Goal: Information Seeking & Learning: Check status

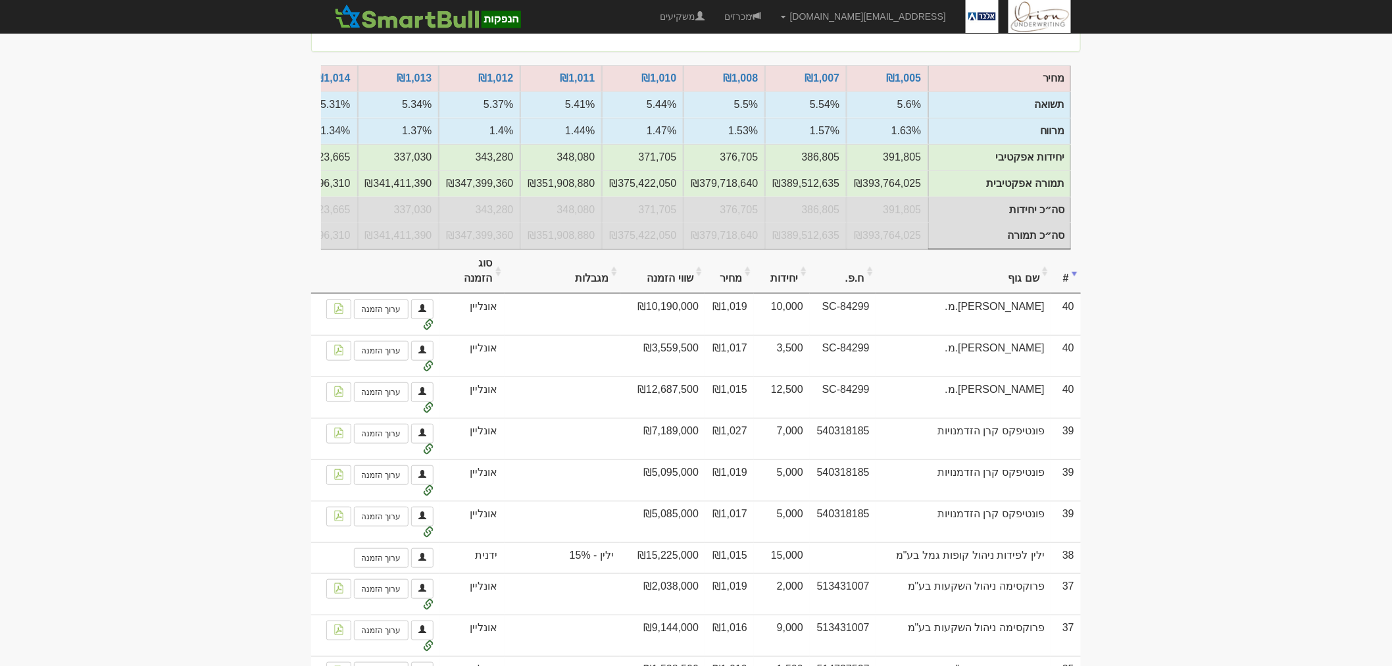
scroll to position [0, -499]
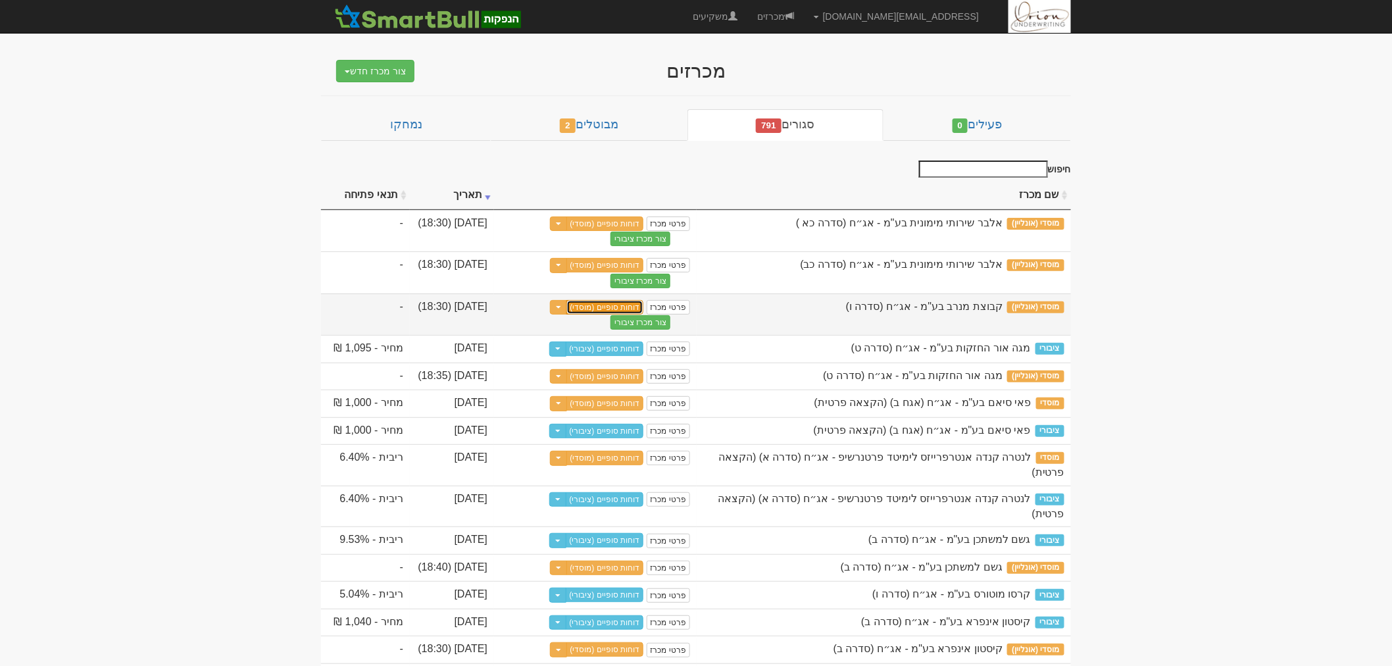
click at [599, 306] on link "דוחות סופיים (מוסדי)" at bounding box center [605, 307] width 78 height 14
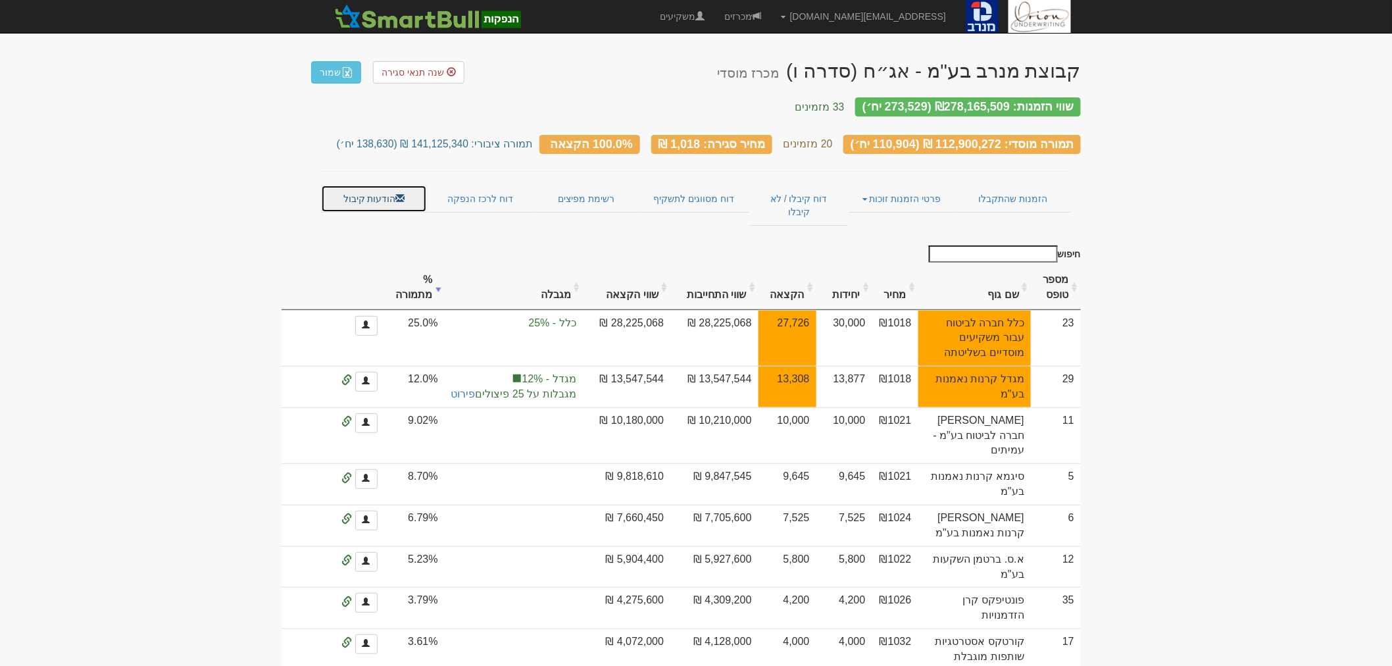
click at [396, 193] on span at bounding box center [400, 197] width 9 height 9
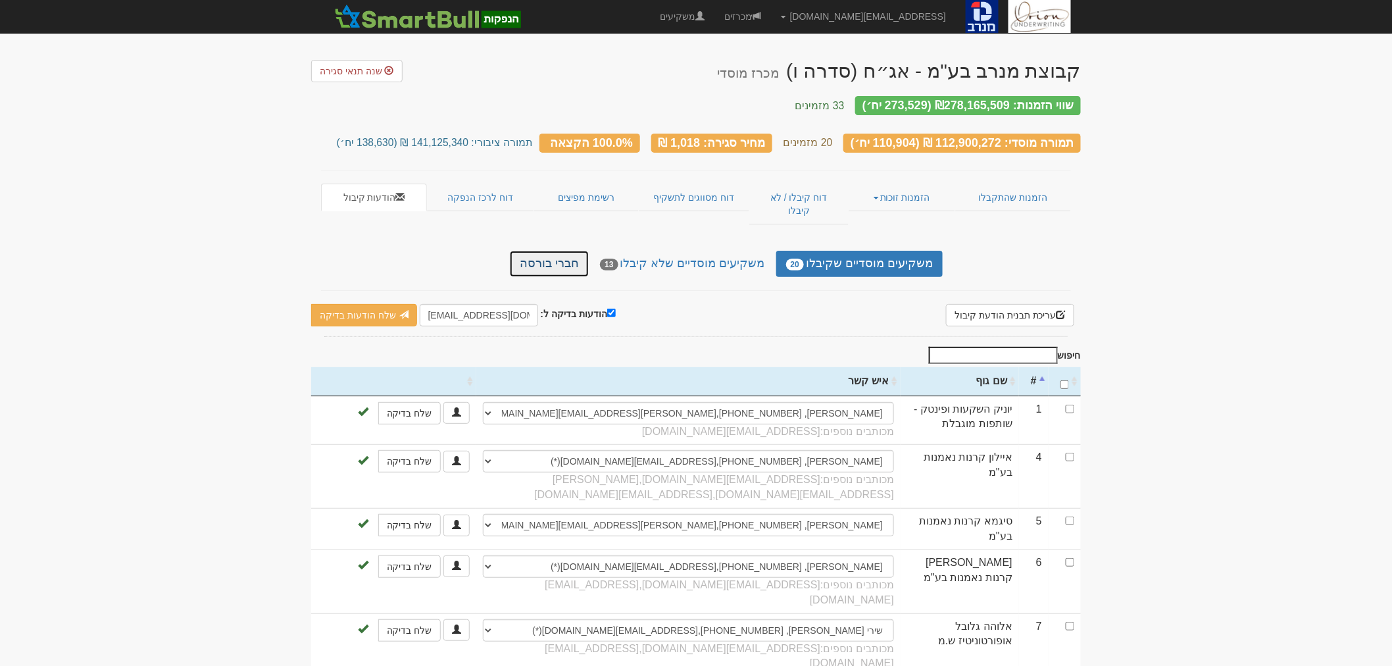
click at [574, 251] on link "חברי בורסה" at bounding box center [549, 264] width 79 height 26
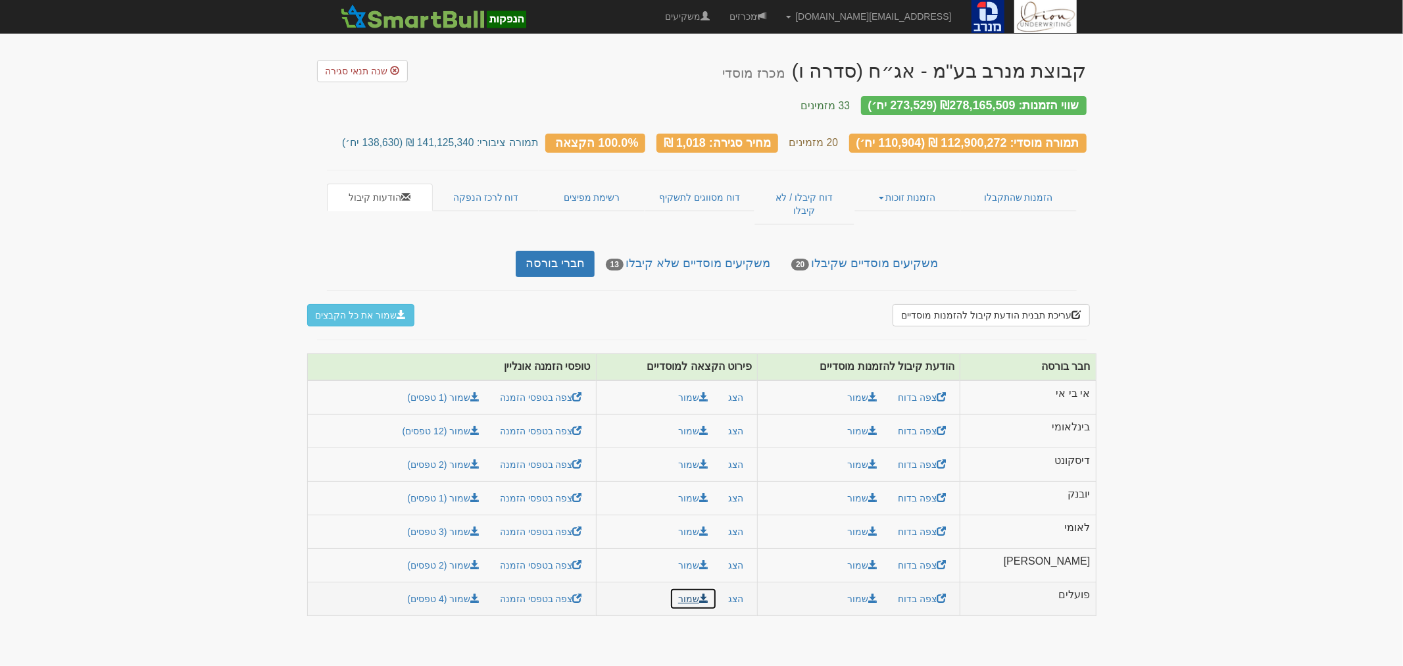
click at [717, 587] on button "שמור" at bounding box center [693, 598] width 47 height 22
click at [776, 18] on link "מכרזים" at bounding box center [748, 16] width 57 height 33
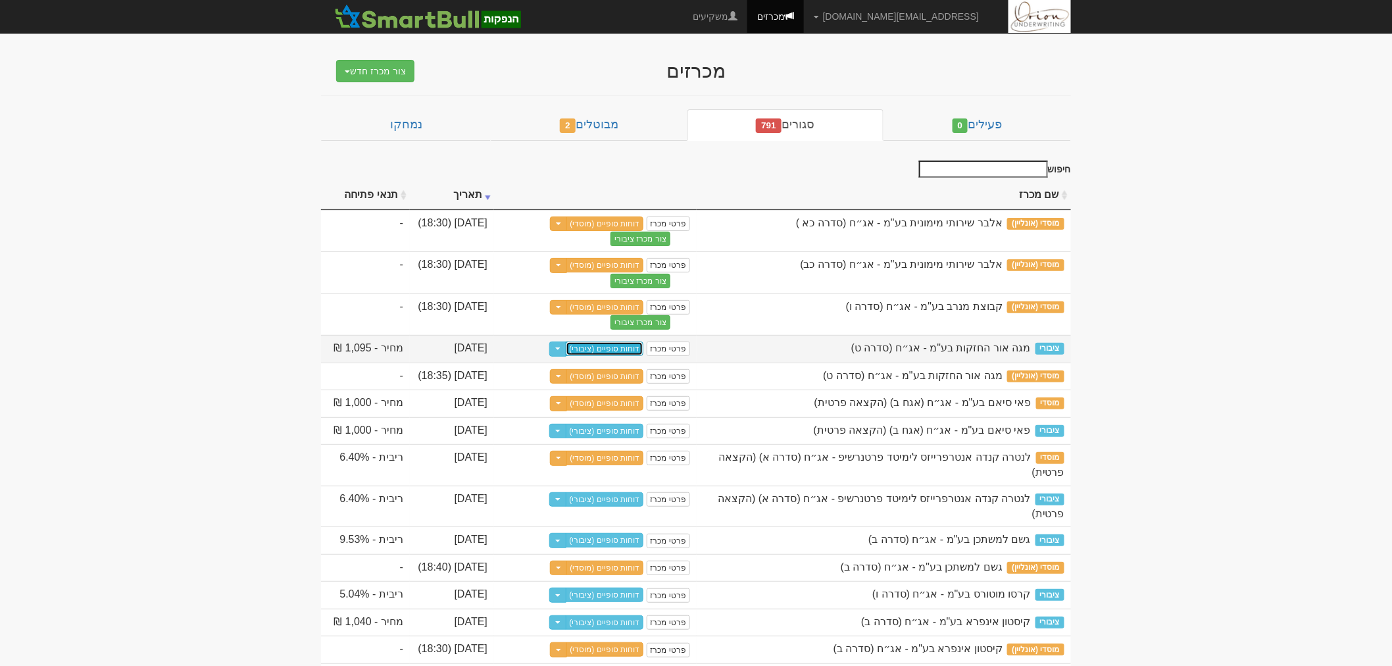
click at [593, 349] on link "דוחות סופיים (ציבורי)" at bounding box center [605, 348] width 78 height 14
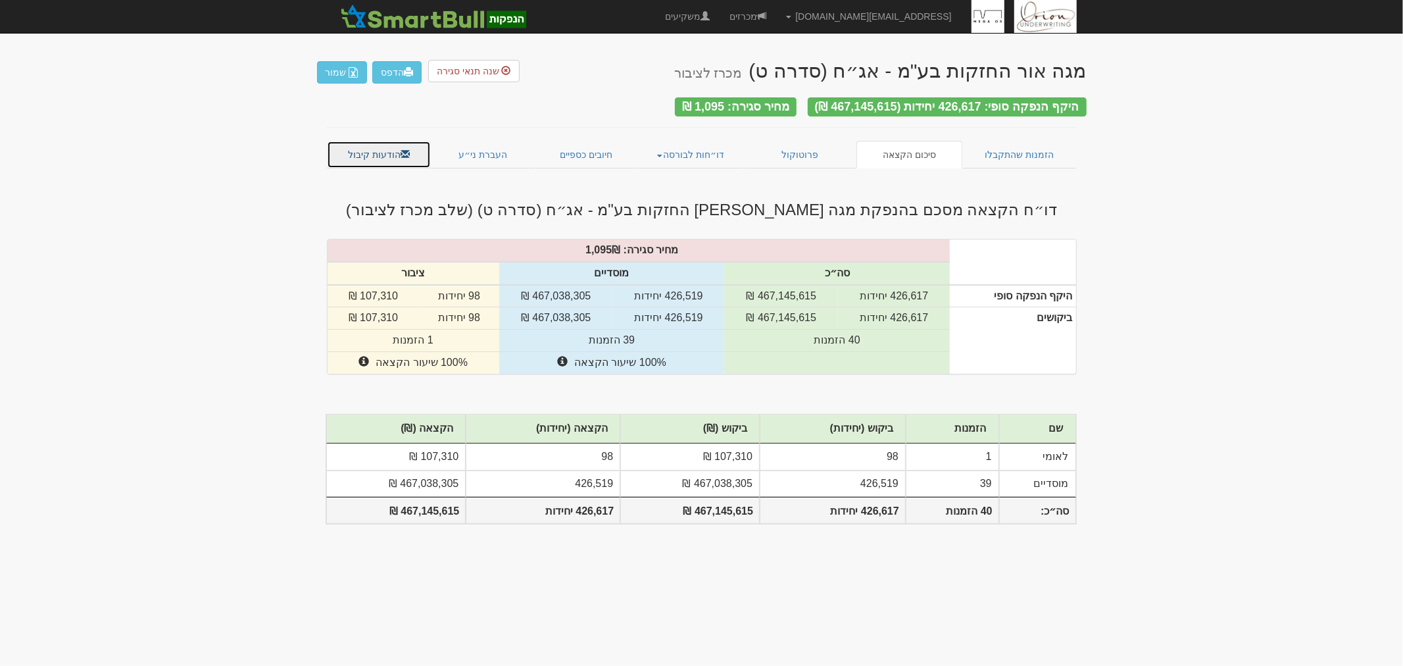
click at [384, 141] on link "הודעות קיבול" at bounding box center [379, 155] width 105 height 28
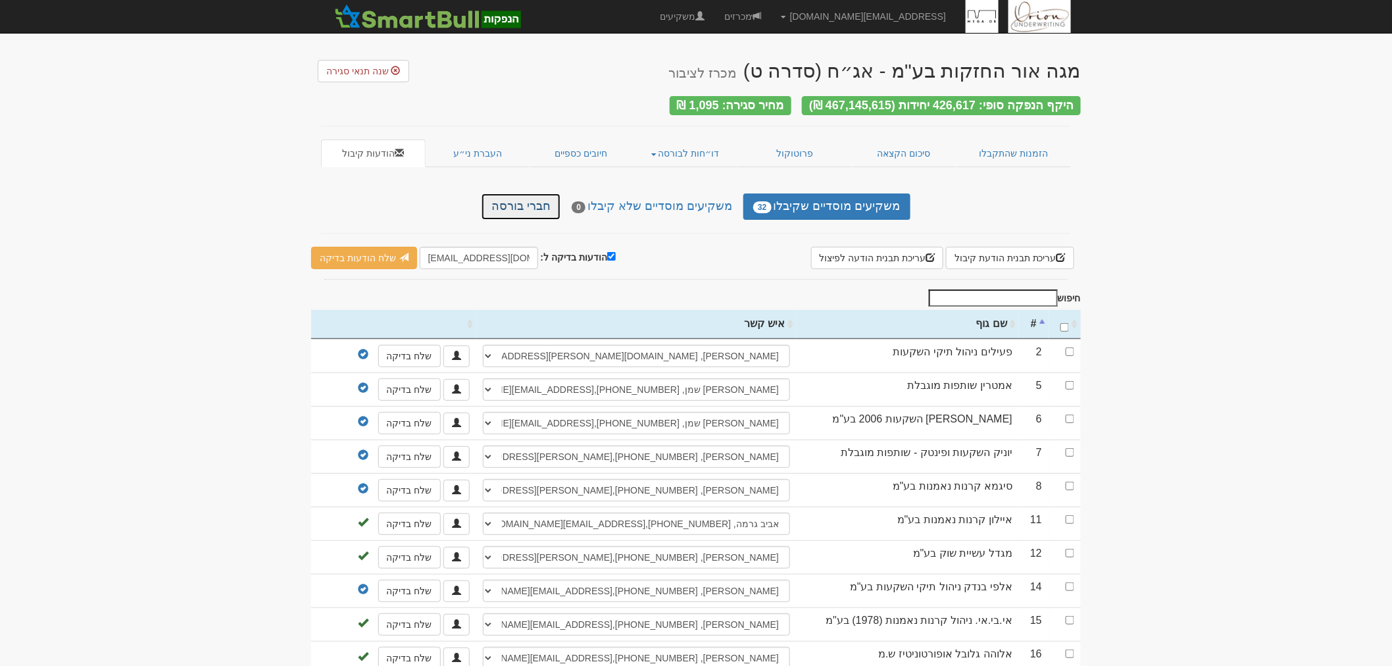
click at [505, 197] on link "חברי בורסה" at bounding box center [520, 206] width 79 height 26
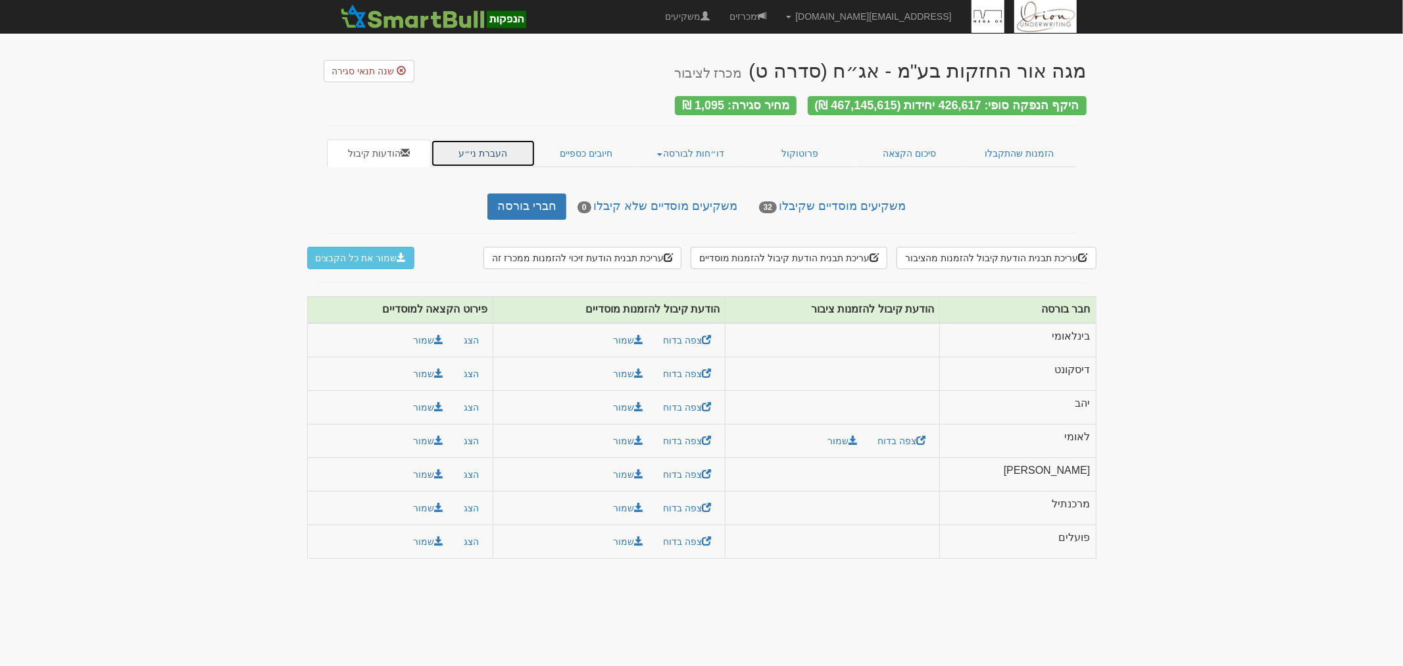
click at [492, 139] on link "העברת ני״ע" at bounding box center [483, 153] width 105 height 28
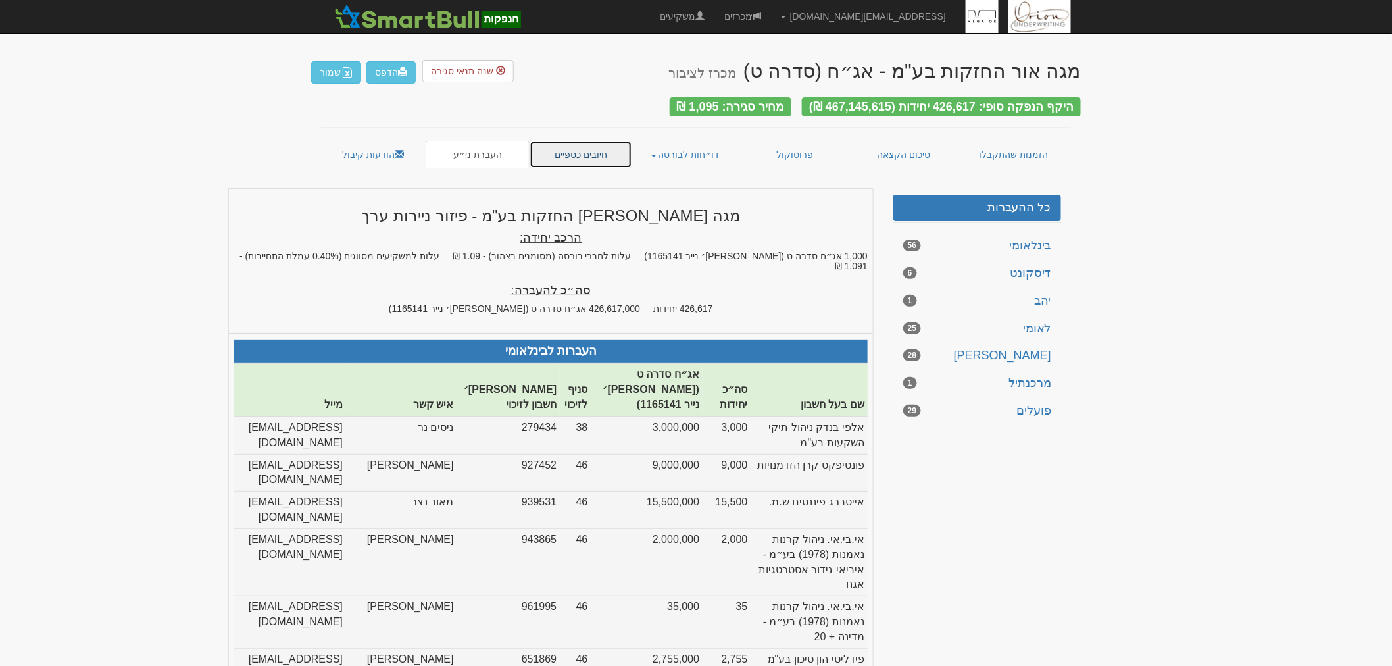
click at [557, 147] on link "חיובים כספיים" at bounding box center [580, 155] width 103 height 28
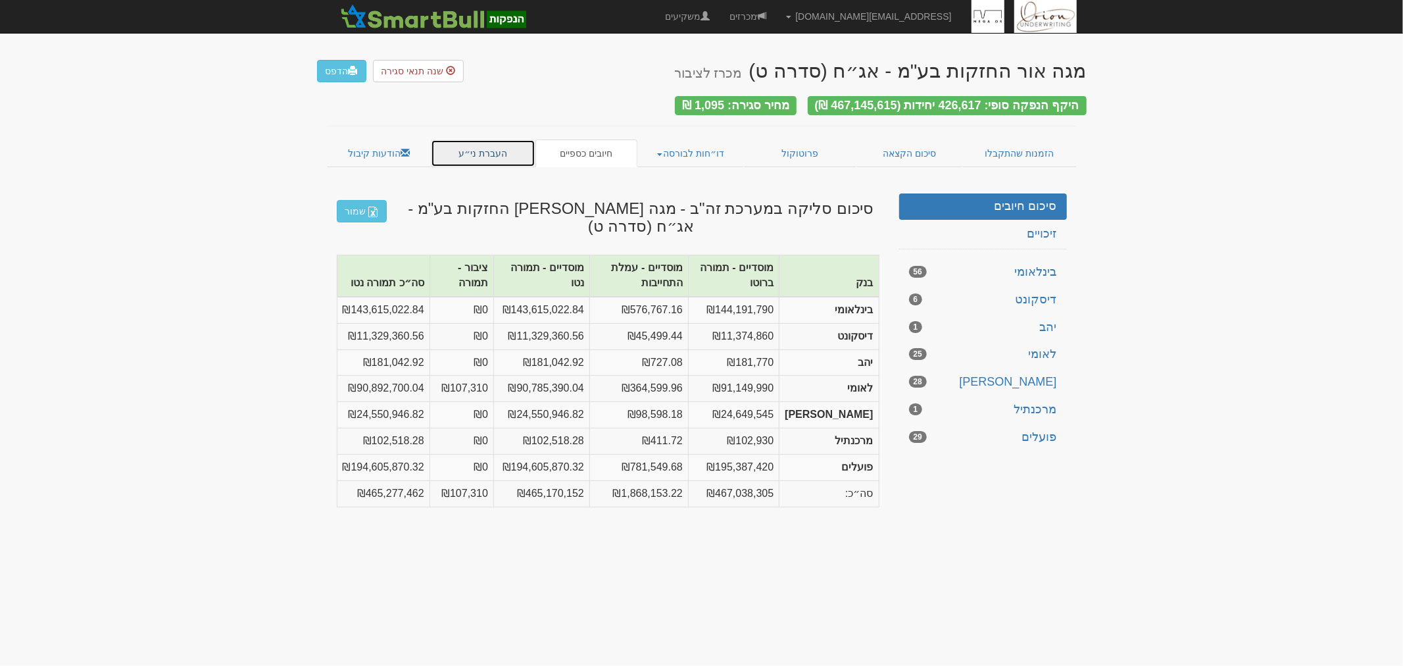
click at [474, 145] on link "העברת ני״ע" at bounding box center [483, 153] width 105 height 28
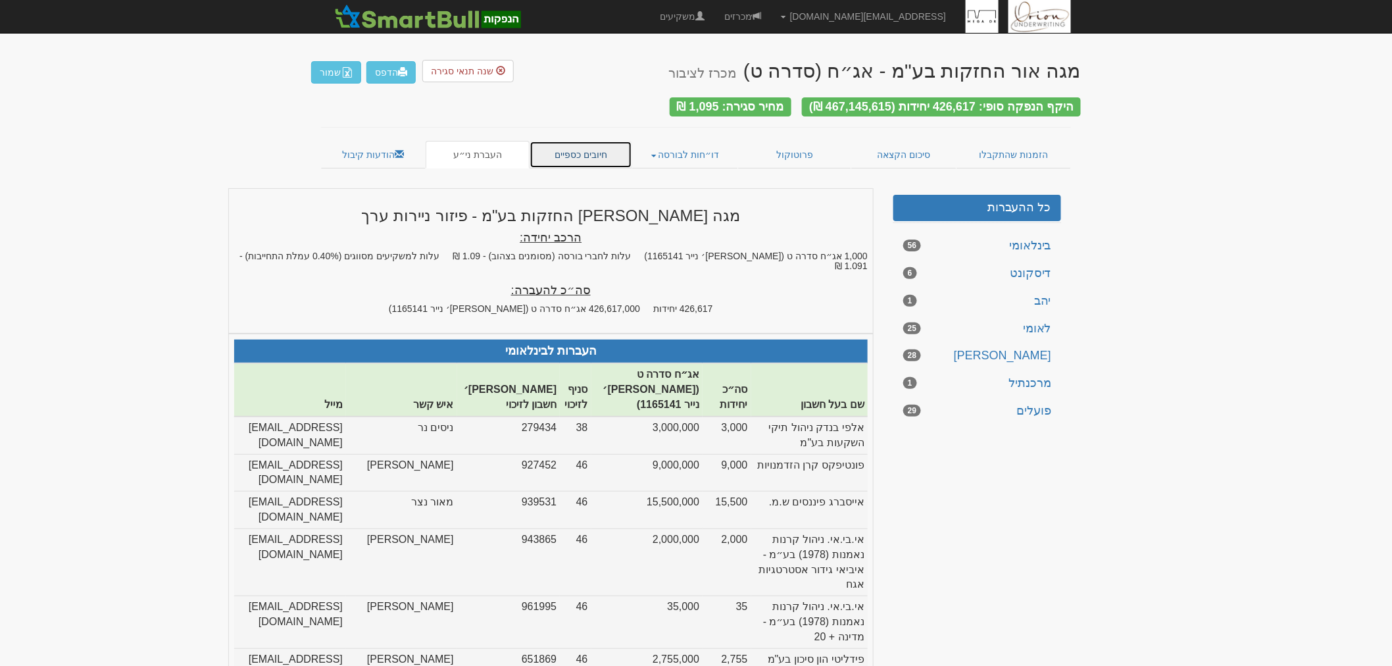
click at [594, 157] on link "חיובים כספיים" at bounding box center [580, 155] width 103 height 28
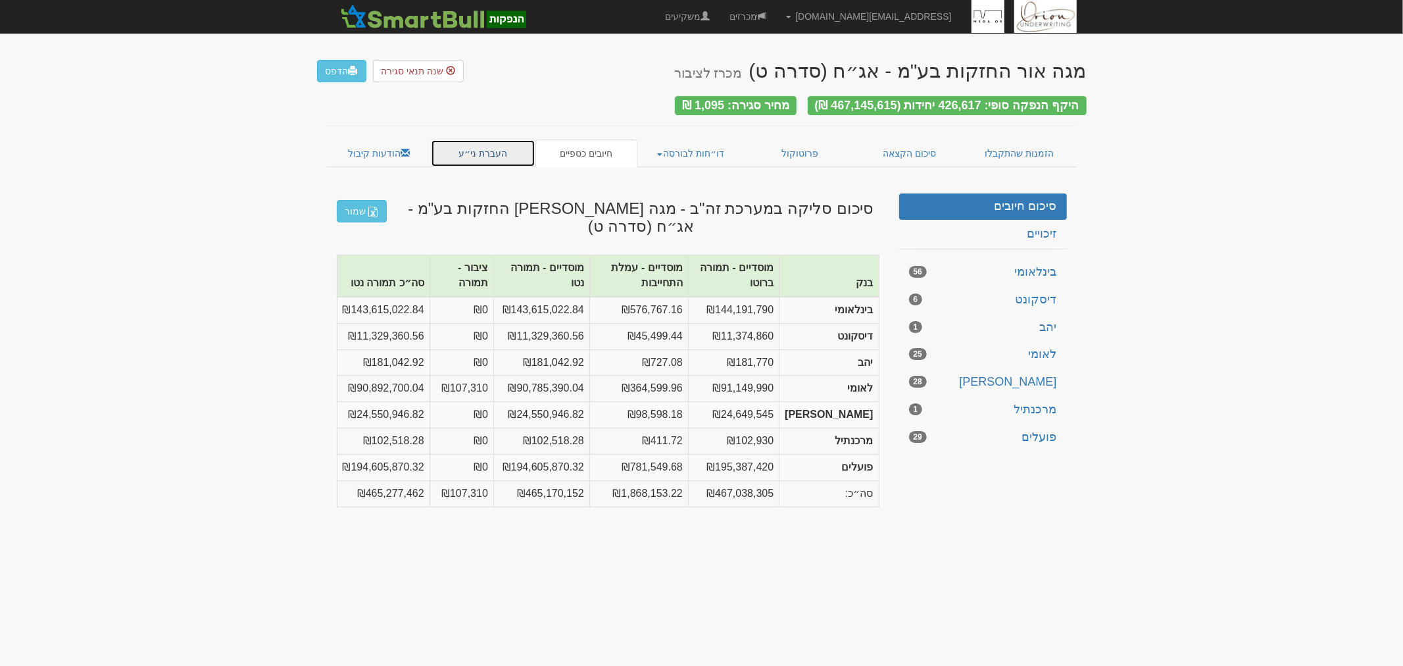
click at [518, 143] on link "העברת ני״ע" at bounding box center [483, 153] width 105 height 28
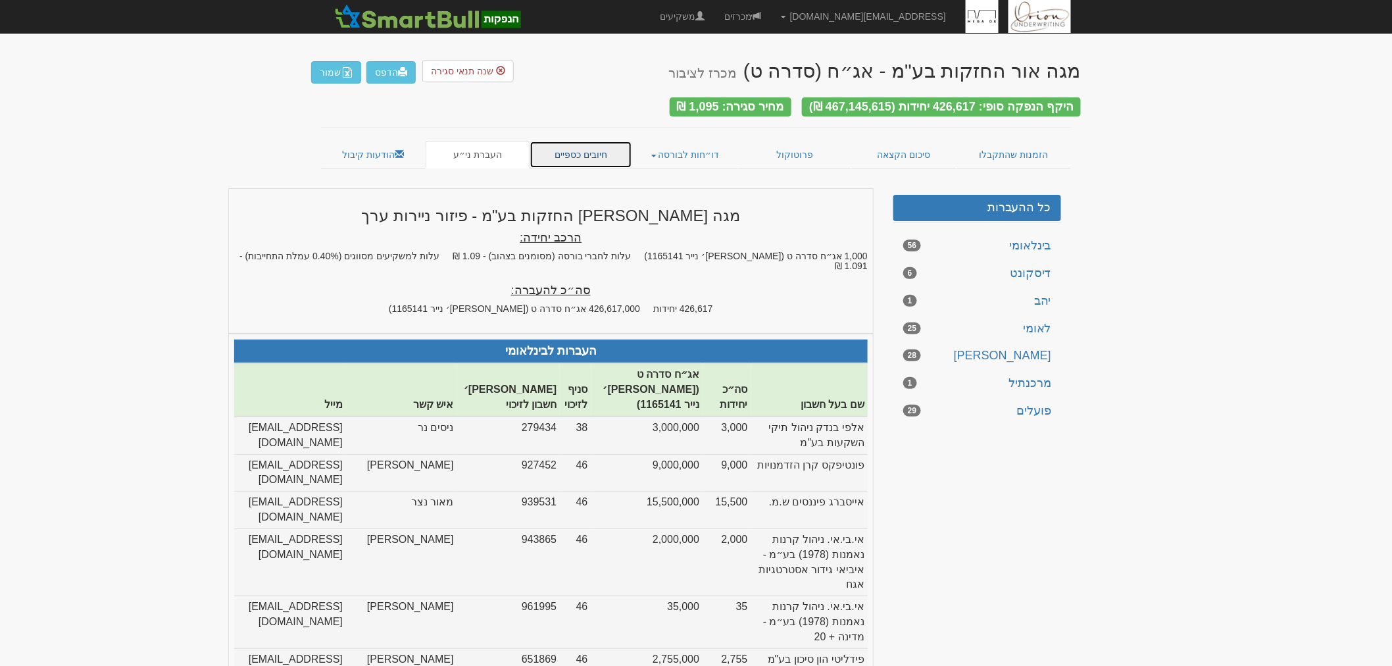
click at [576, 149] on link "חיובים כספיים" at bounding box center [580, 155] width 103 height 28
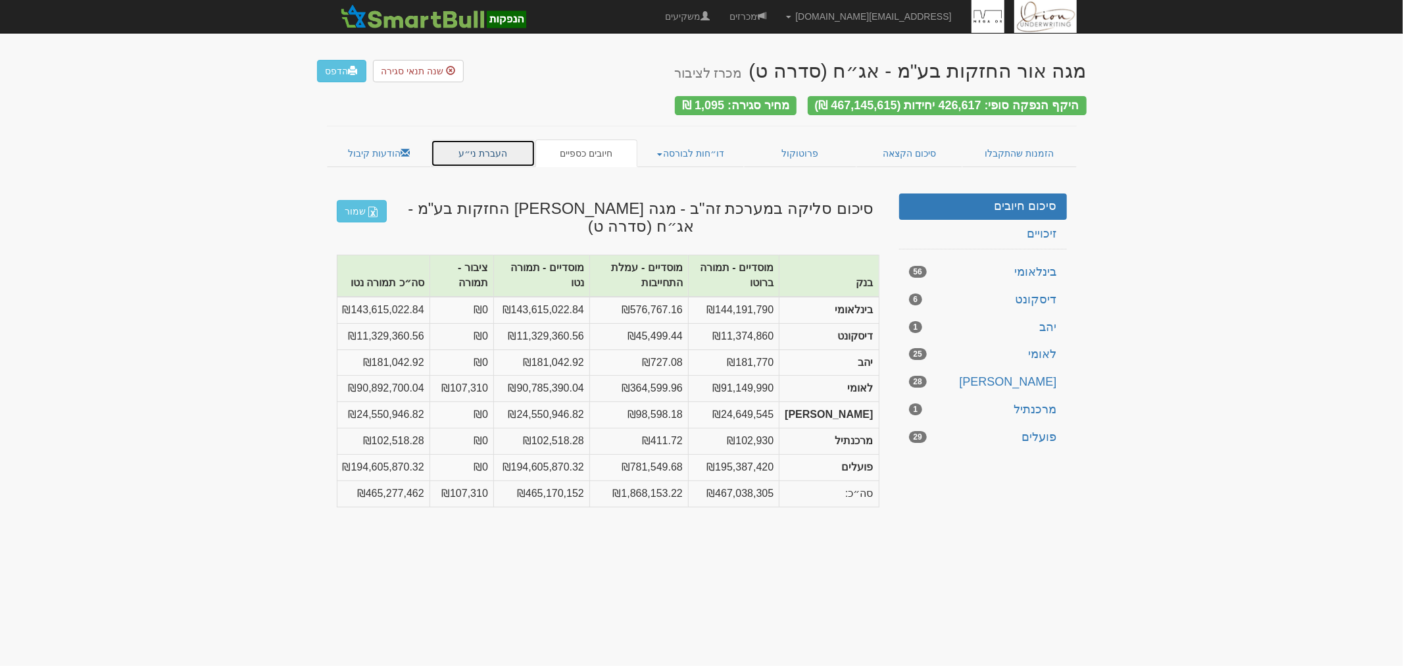
click at [466, 155] on link "העברת ני״ע" at bounding box center [483, 153] width 105 height 28
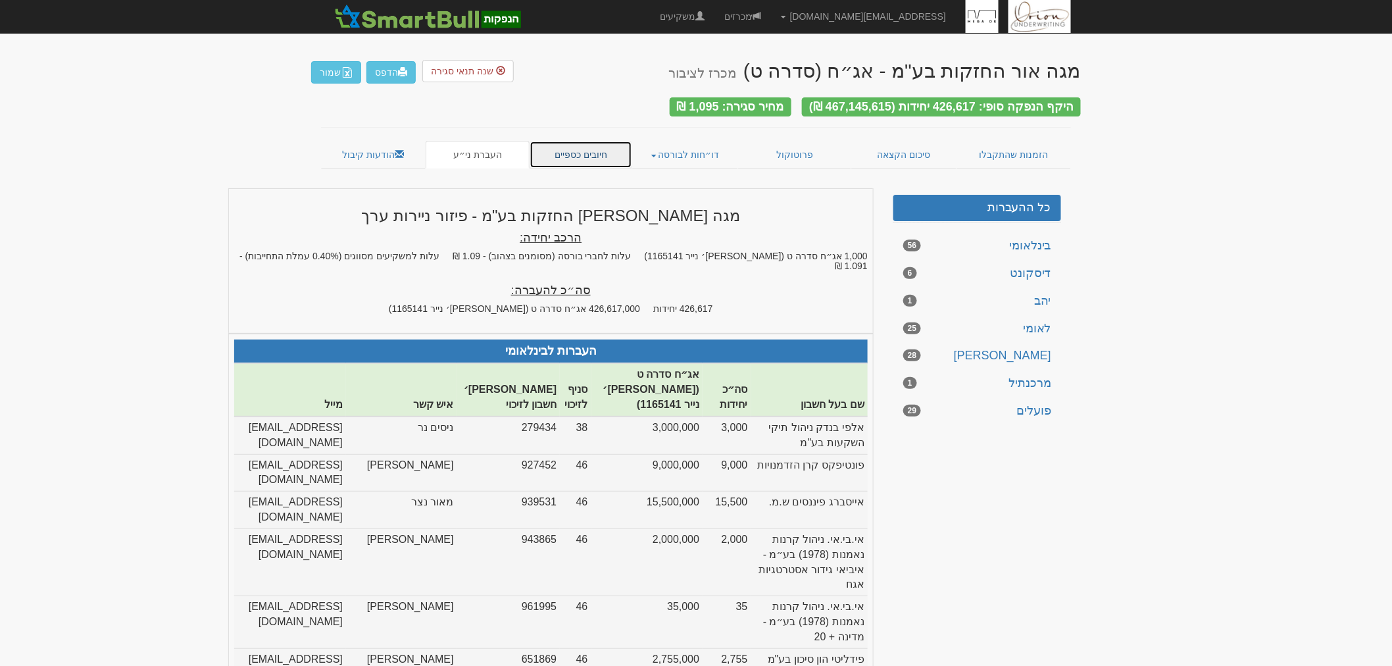
click at [583, 149] on link "חיובים כספיים" at bounding box center [580, 155] width 103 height 28
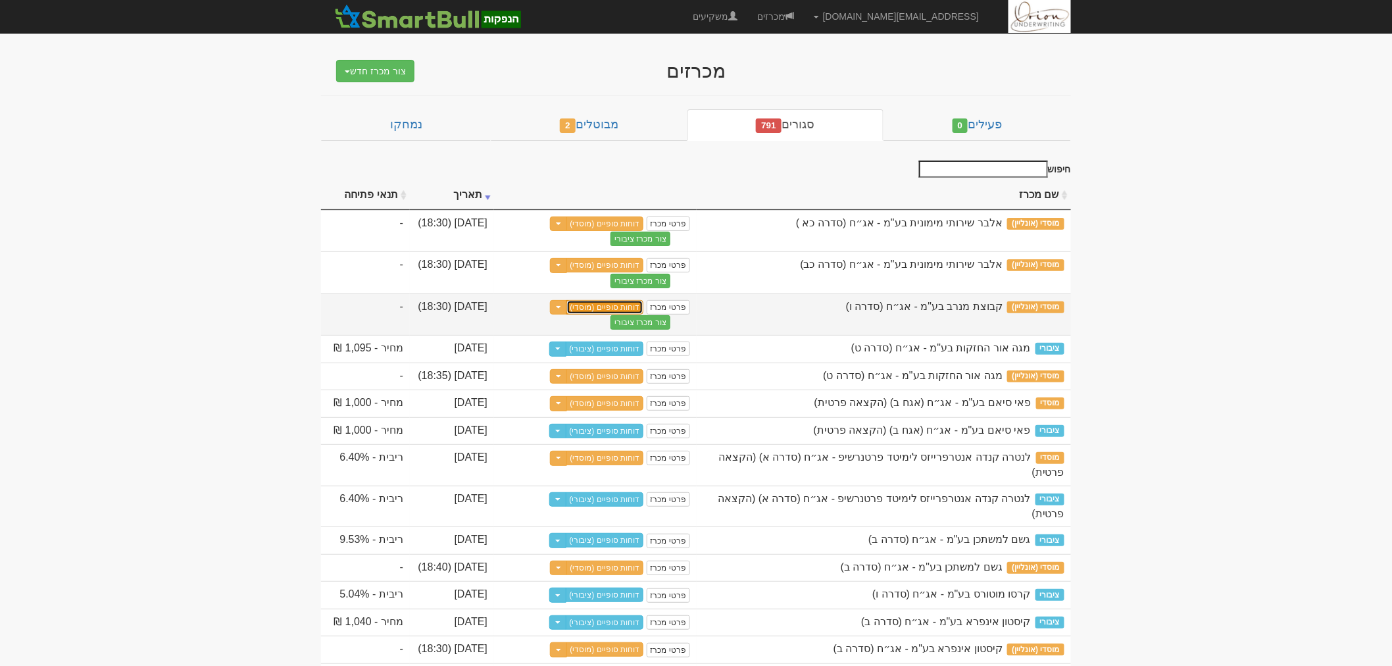
click at [621, 310] on link "דוחות סופיים (מוסדי)" at bounding box center [605, 307] width 78 height 14
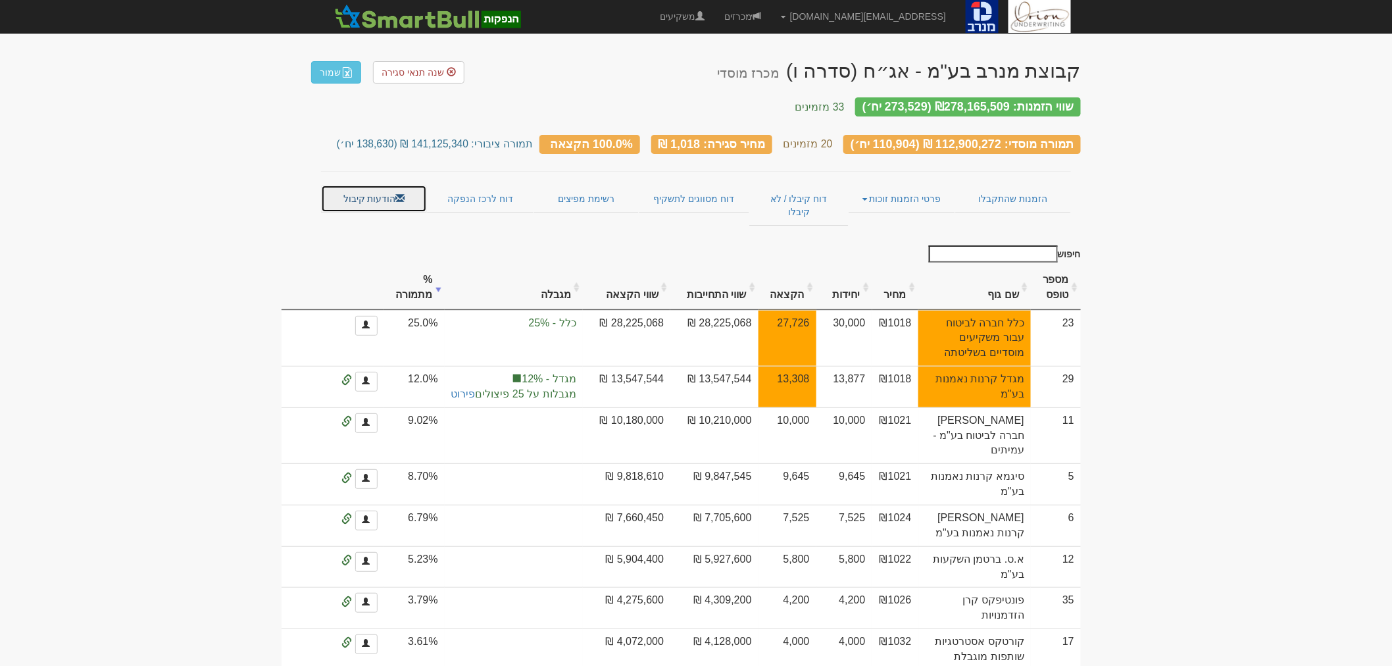
click at [389, 187] on link "הודעות קיבול" at bounding box center [374, 199] width 106 height 28
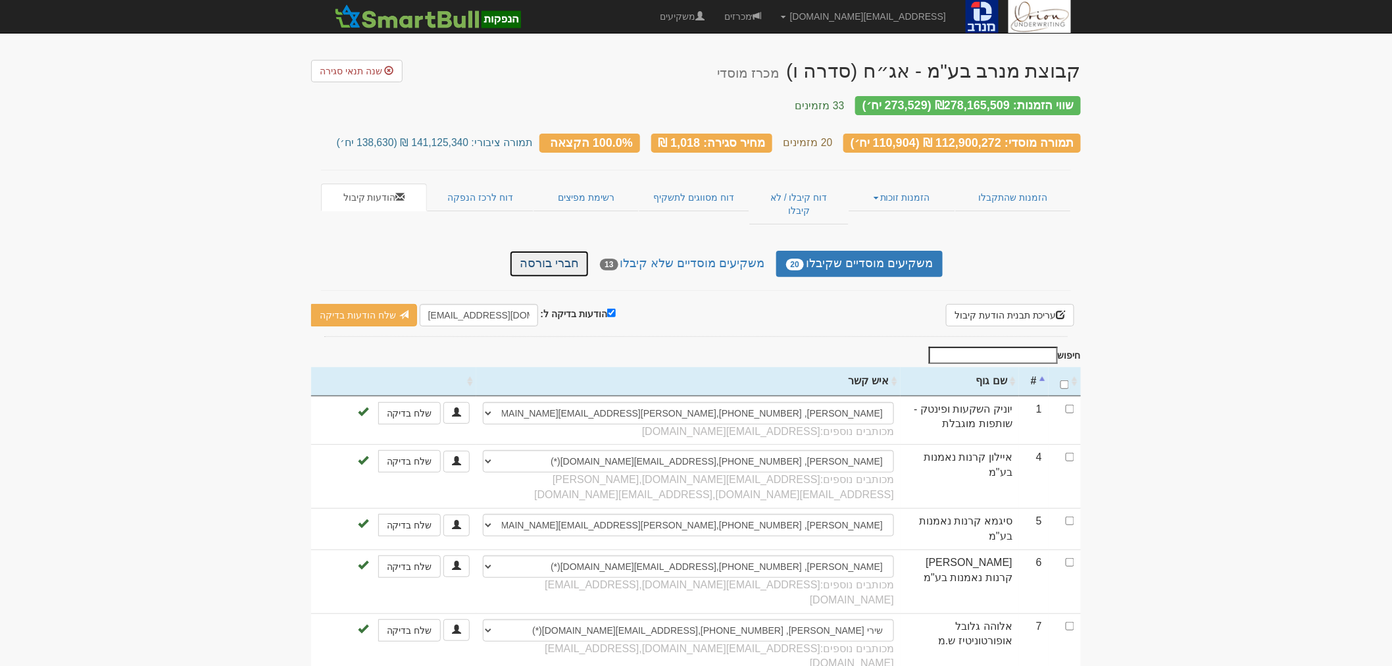
click at [554, 252] on link "חברי בורסה" at bounding box center [549, 264] width 79 height 26
